Goal: Transaction & Acquisition: Purchase product/service

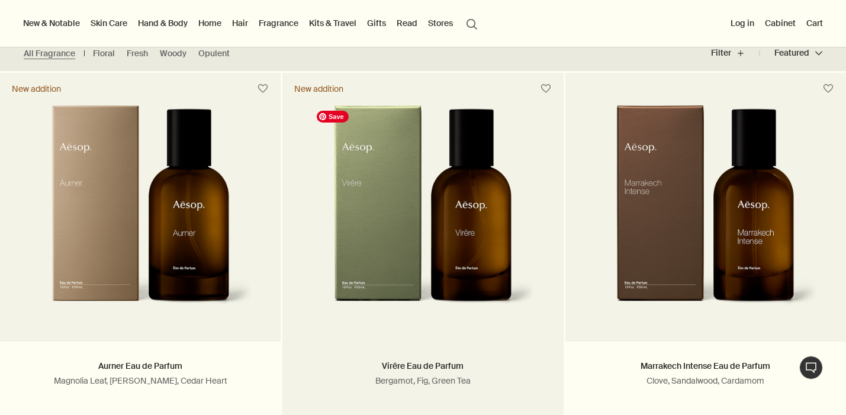
scroll to position [255, 0]
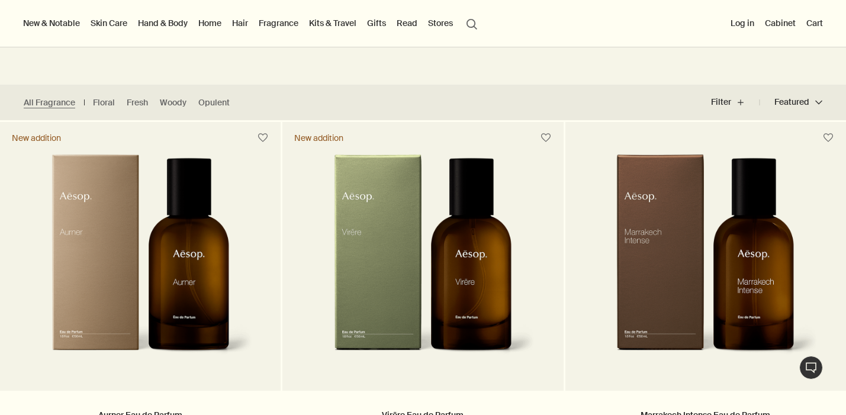
click at [820, 160] on div at bounding box center [423, 160] width 846 height 0
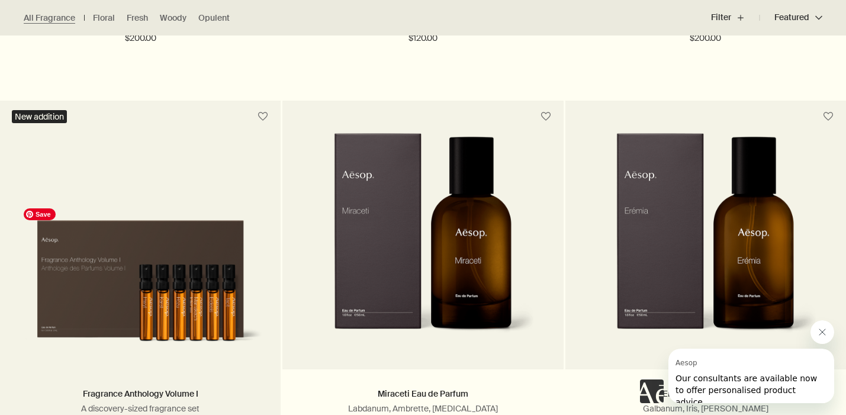
scroll to position [2509, 0]
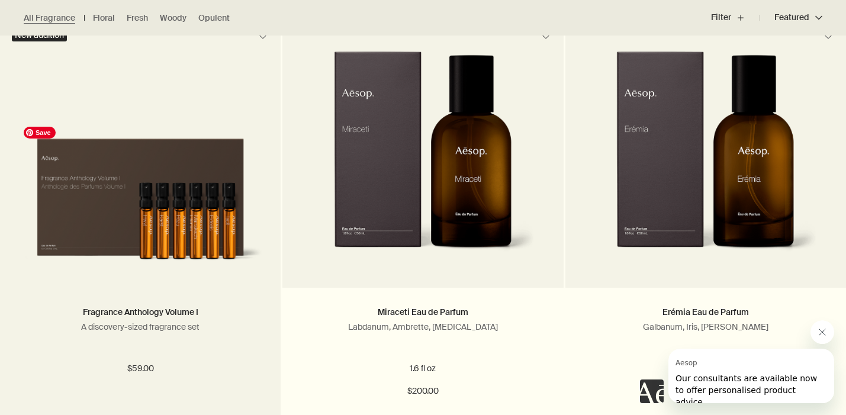
click at [161, 192] on img at bounding box center [140, 195] width 245 height 149
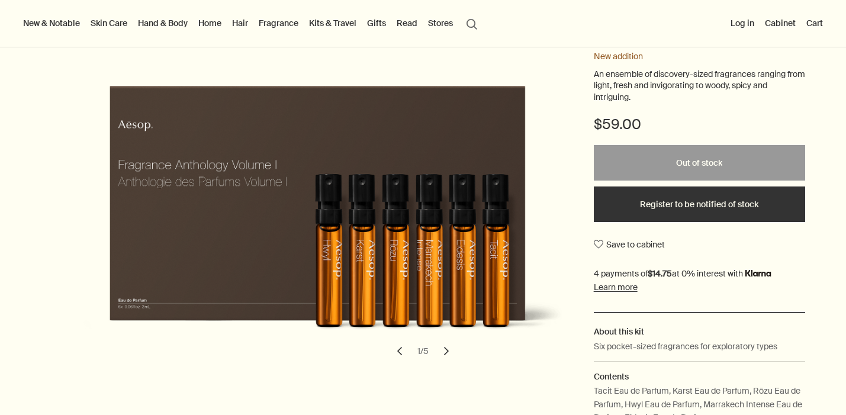
click at [443, 359] on button "chevron" at bounding box center [446, 351] width 26 height 26
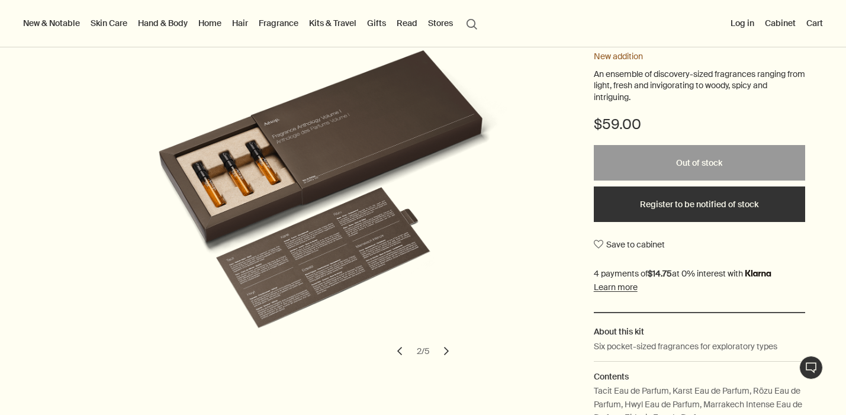
click at [443, 358] on button "chevron" at bounding box center [446, 351] width 26 height 26
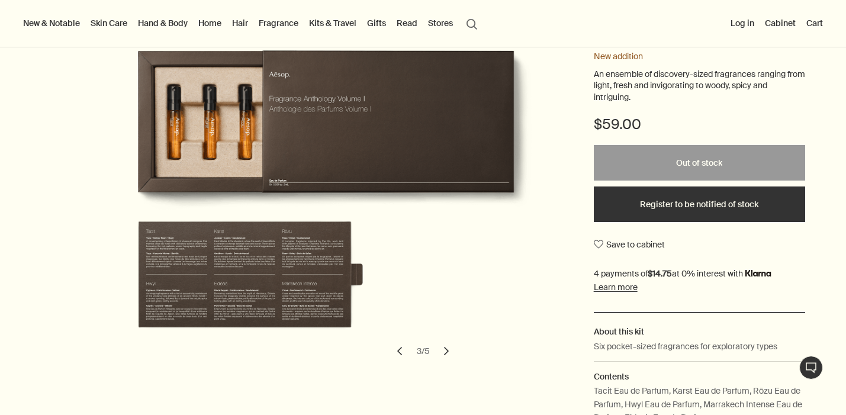
click at [442, 359] on button "chevron" at bounding box center [446, 351] width 26 height 26
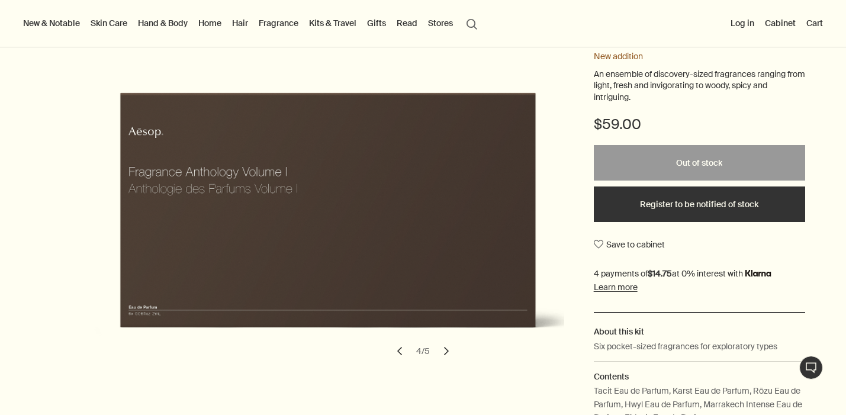
click at [816, 414] on div at bounding box center [423, 415] width 846 height 0
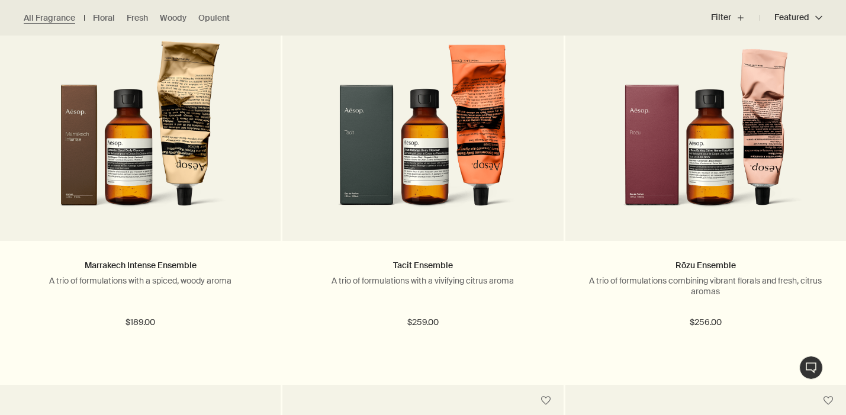
scroll to position [1268, 0]
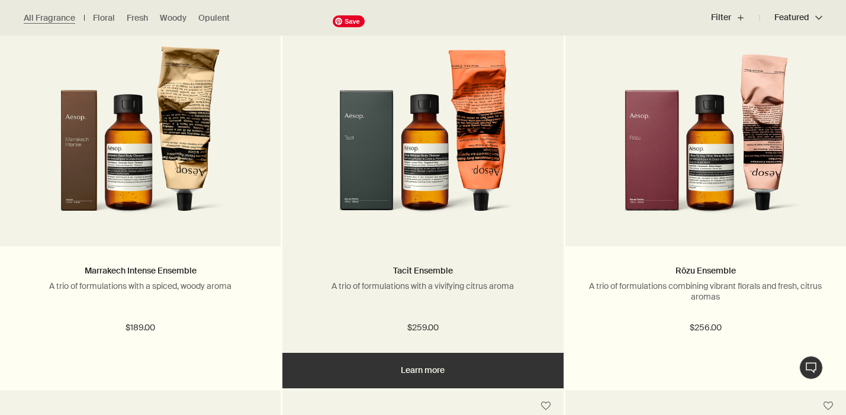
click at [419, 184] on img at bounding box center [423, 118] width 193 height 219
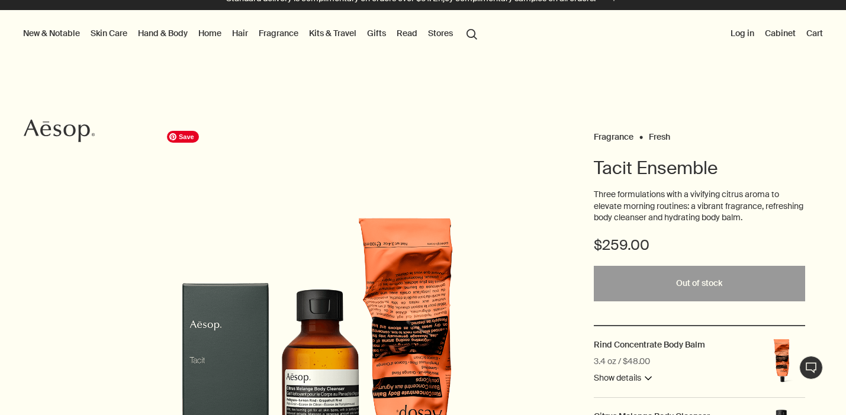
scroll to position [17, 0]
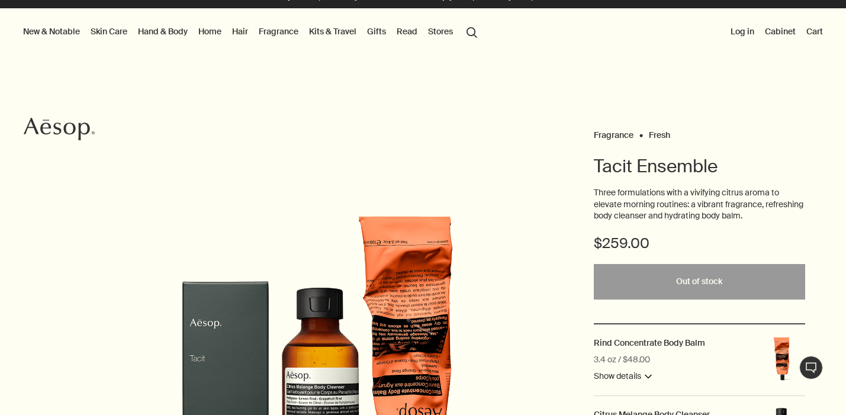
click at [824, 414] on div at bounding box center [423, 415] width 846 height 0
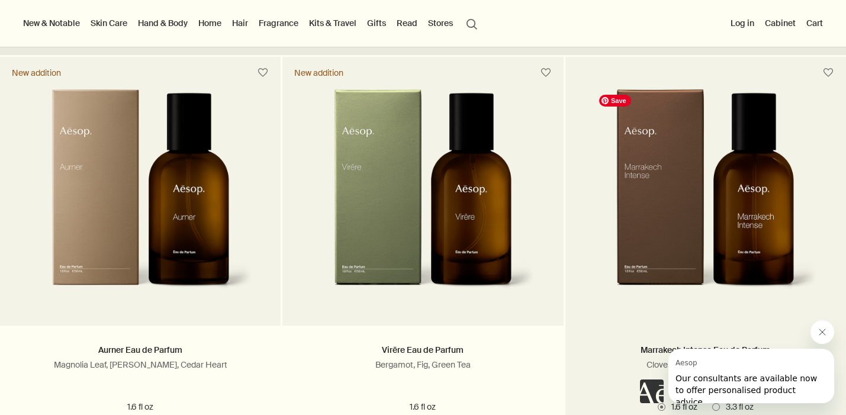
scroll to position [314, 0]
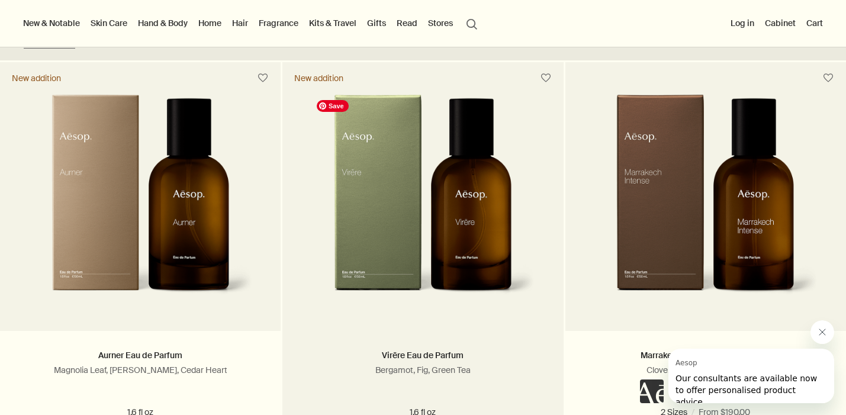
click at [481, 212] on img at bounding box center [423, 203] width 224 height 219
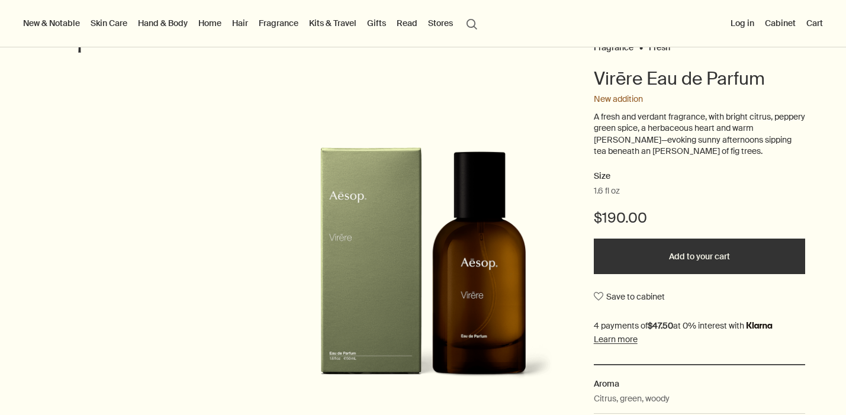
click at [616, 247] on button "Add to your cart" at bounding box center [699, 257] width 211 height 36
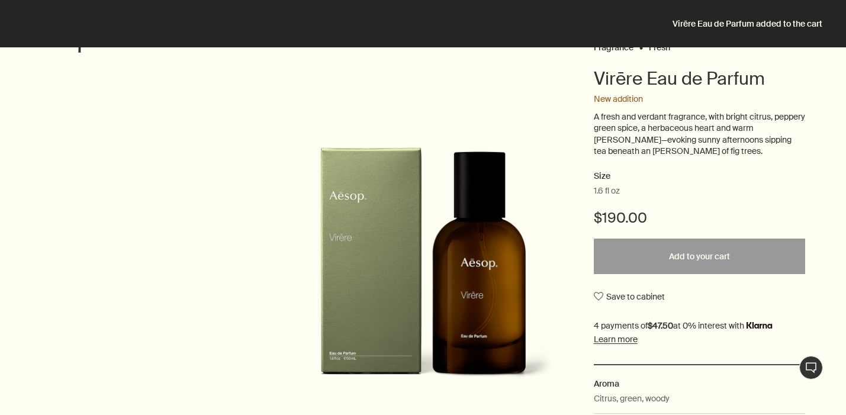
click at [729, 414] on div at bounding box center [423, 415] width 846 height 0
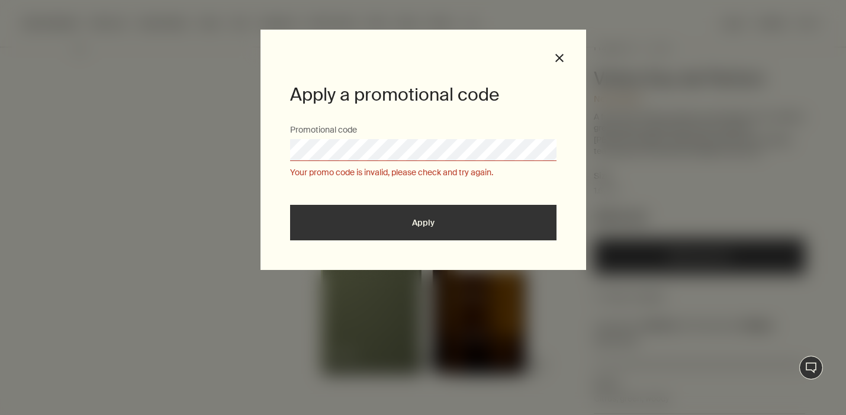
click at [645, 414] on div at bounding box center [423, 415] width 846 height 0
click at [660, 102] on div "Apply a promotional code Promotional code Your promo code is invalid, please ch…" at bounding box center [423, 207] width 846 height 415
click at [559, 59] on button "close" at bounding box center [559, 58] width 11 height 11
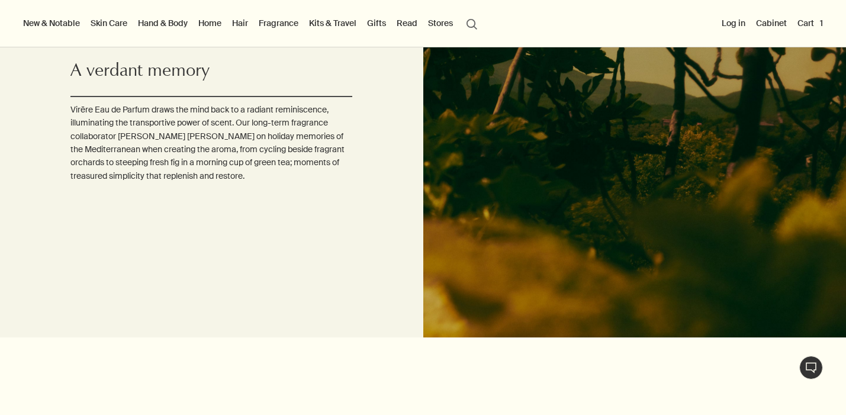
scroll to position [1806, 0]
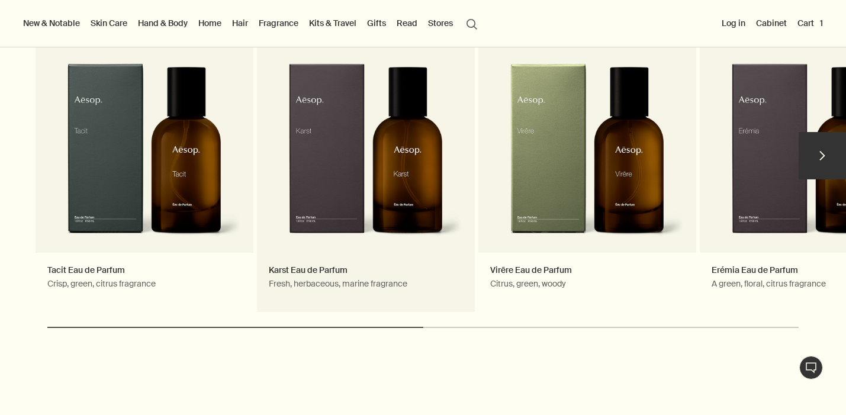
click at [413, 273] on link "Karst Eau de Parfum Fresh, herbaceous, marine fragrance" at bounding box center [366, 161] width 218 height 302
